Goal: Navigation & Orientation: Find specific page/section

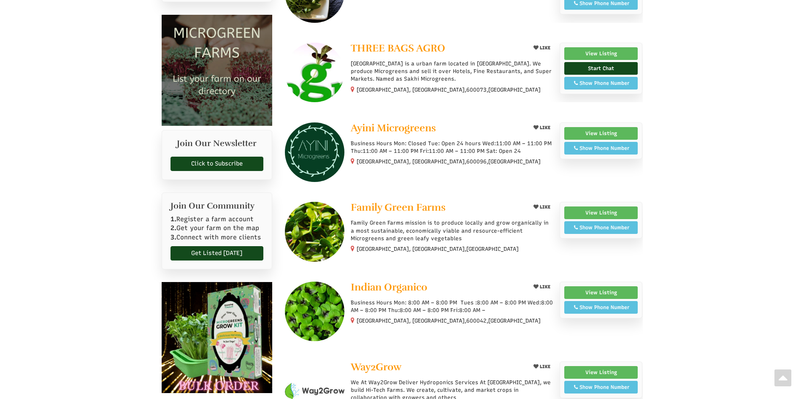
scroll to position [127, 0]
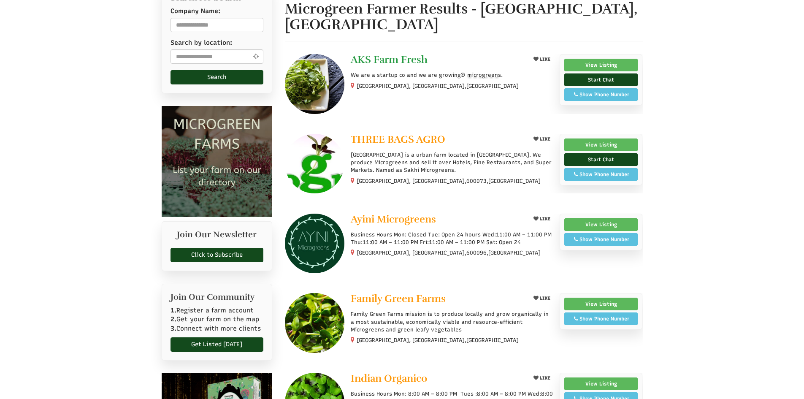
click at [391, 53] on span "AKS Farm Fresh" at bounding box center [389, 59] width 77 height 13
select select "Language Translate Widget"
click at [399, 213] on span "Ayini Microgreens" at bounding box center [393, 219] width 85 height 13
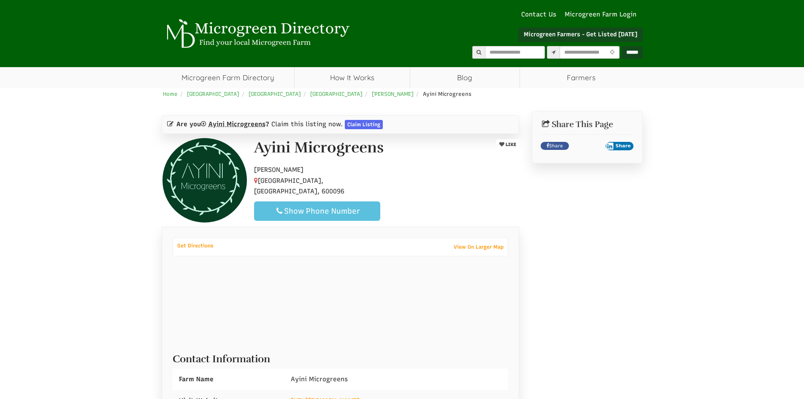
select select "Language Translate Widget"
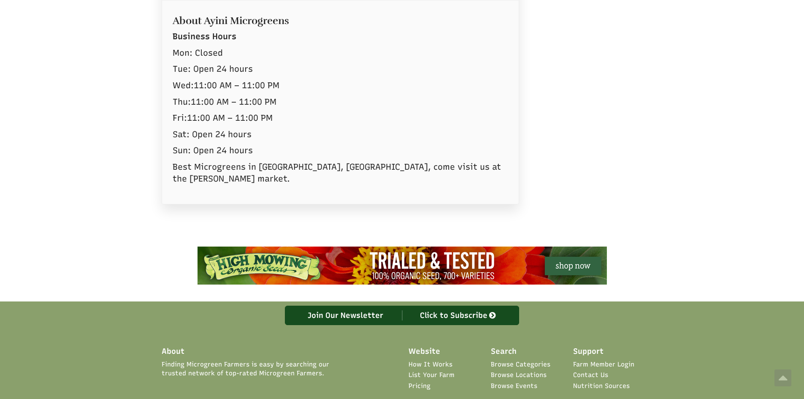
scroll to position [381, 0]
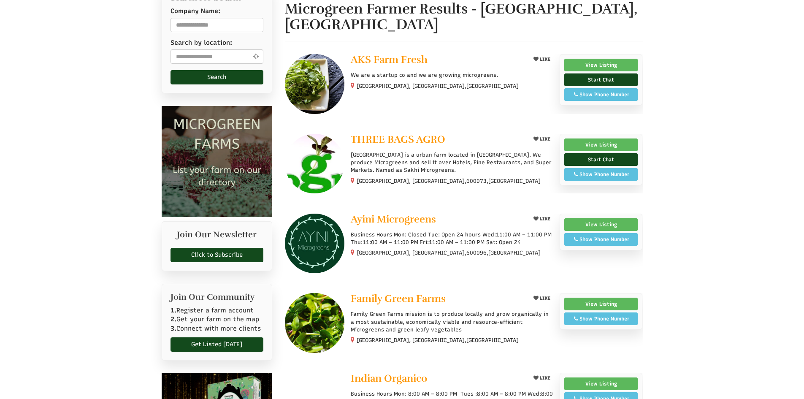
select select "Language Translate Widget"
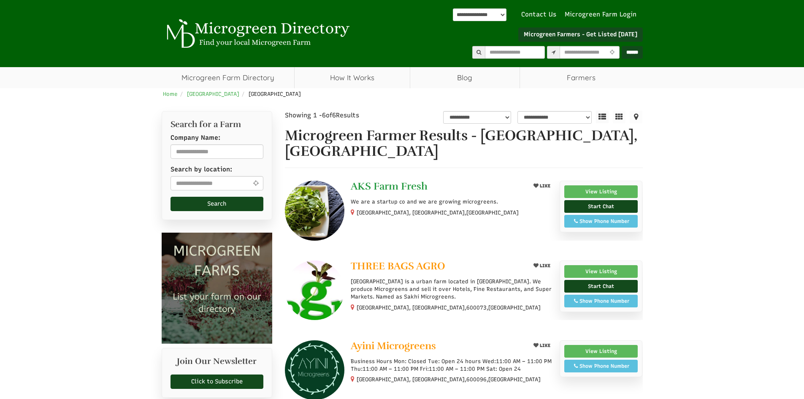
click at [403, 180] on span "AKS Farm Fresh" at bounding box center [389, 186] width 77 height 13
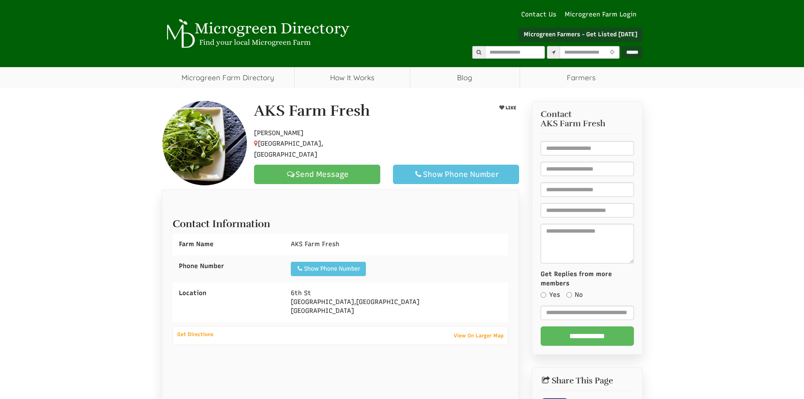
select select "Language Translate Widget"
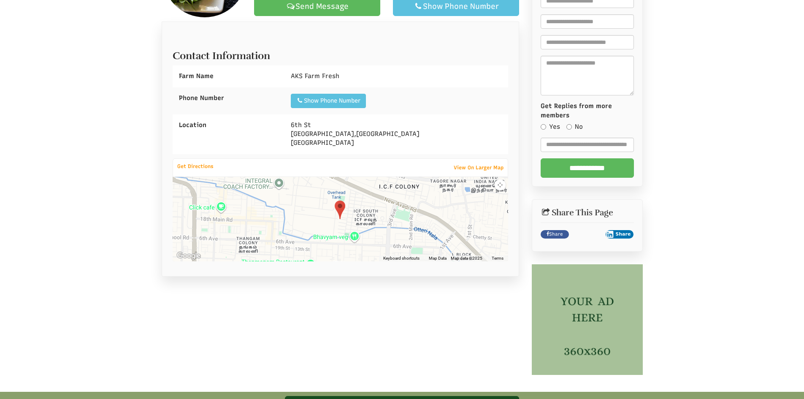
scroll to position [169, 0]
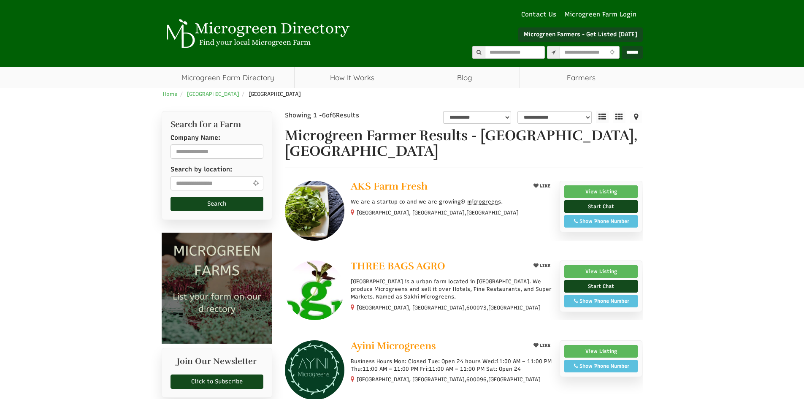
select select "Language Translate Widget"
